Goal: Navigation & Orientation: Find specific page/section

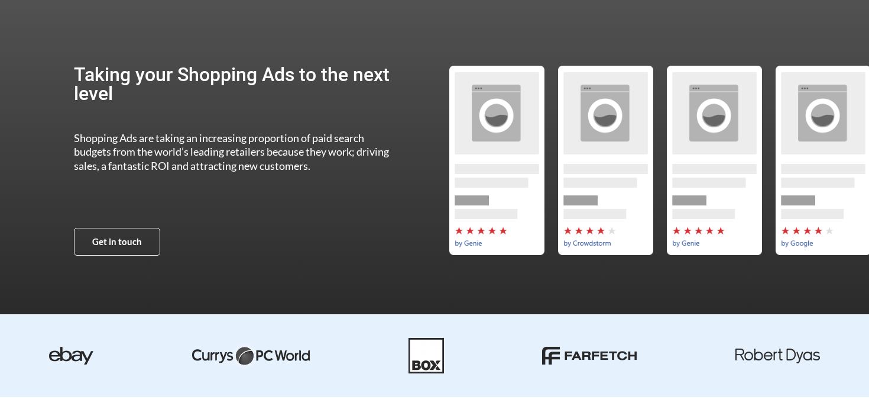
scroll to position [109, 0]
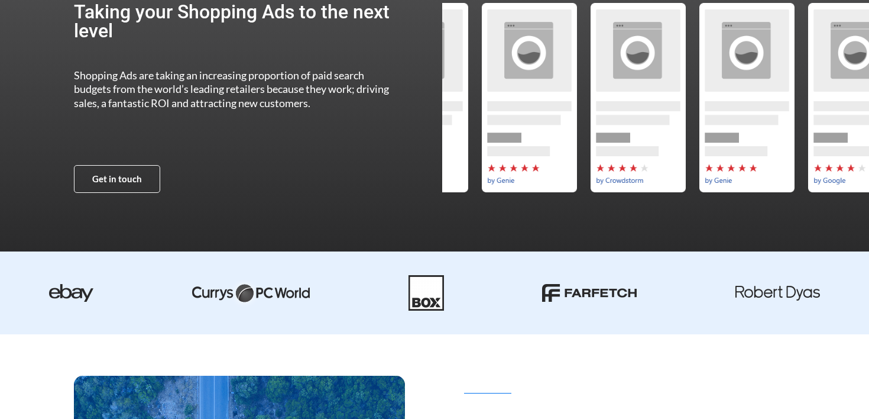
click at [739, 127] on div "by-genie" at bounding box center [746, 97] width 109 height 189
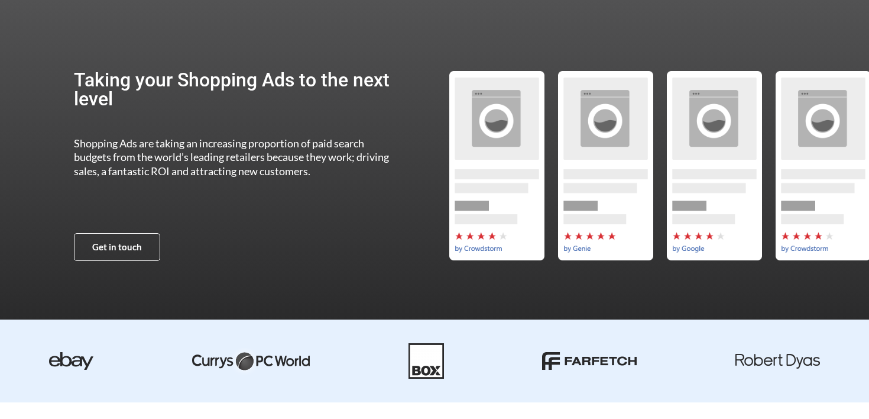
scroll to position [0, 0]
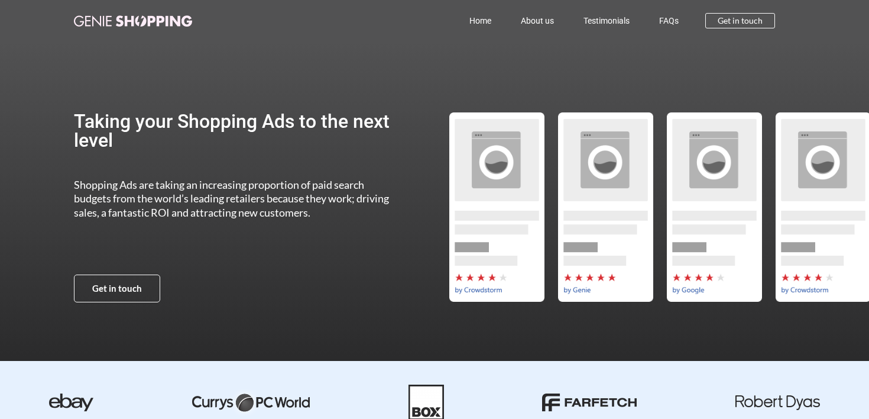
click at [490, 23] on link "Home" at bounding box center [480, 20] width 51 height 27
click at [548, 18] on link "About us" at bounding box center [537, 20] width 63 height 27
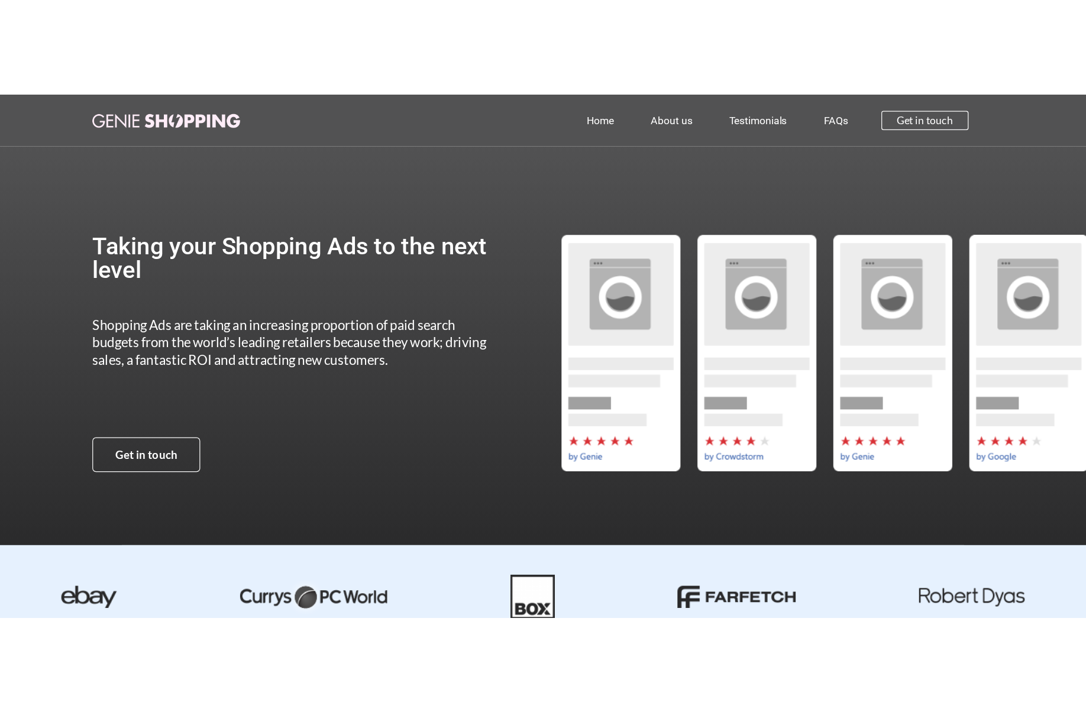
scroll to position [1, 0]
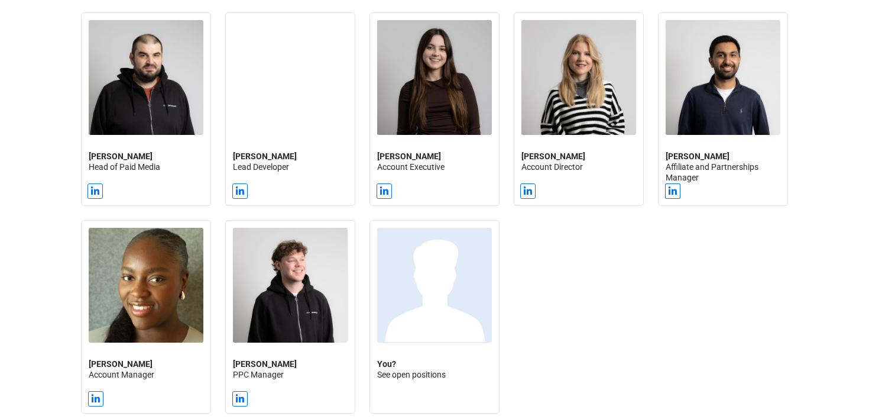
scroll to position [1051, 0]
